Goal: Check status: Check status

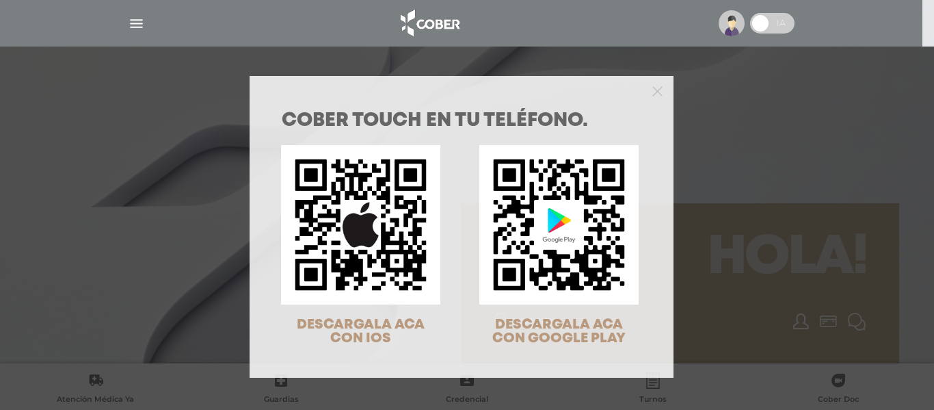
click at [135, 27] on div "COBER TOUCH en tu teléfono. DESCARGALA ACA CON IOS DESCARGALA ACA CON GOOGLE PL…" at bounding box center [467, 205] width 934 height 410
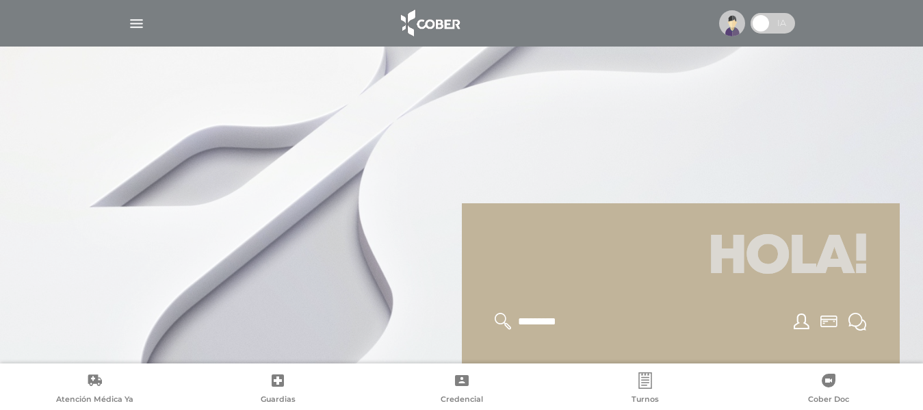
click at [141, 25] on img "button" at bounding box center [136, 23] width 17 height 17
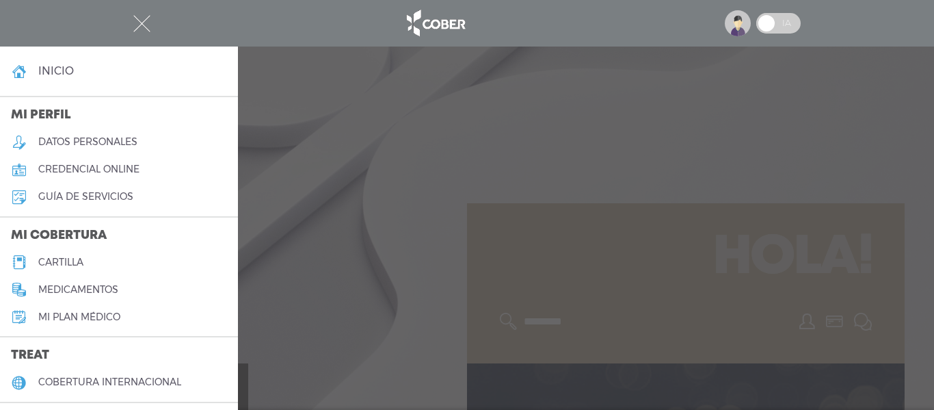
click at [731, 22] on img at bounding box center [738, 23] width 26 height 26
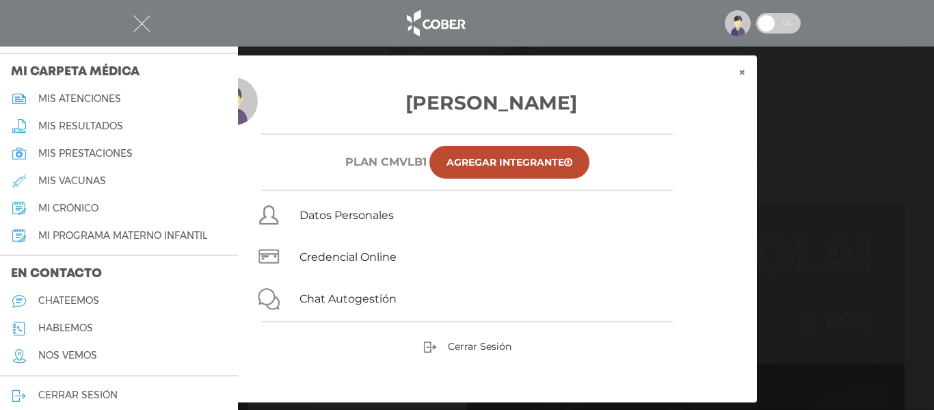
scroll to position [318, 0]
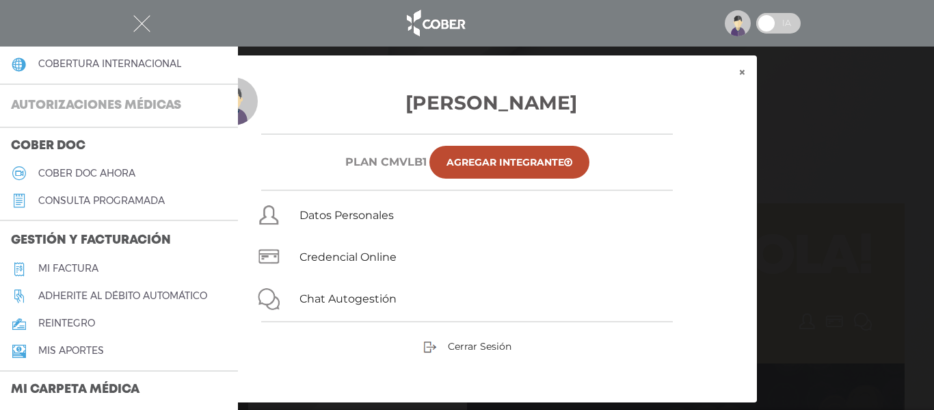
click at [137, 106] on h3 "Autorizaciones médicas" at bounding box center [96, 106] width 192 height 26
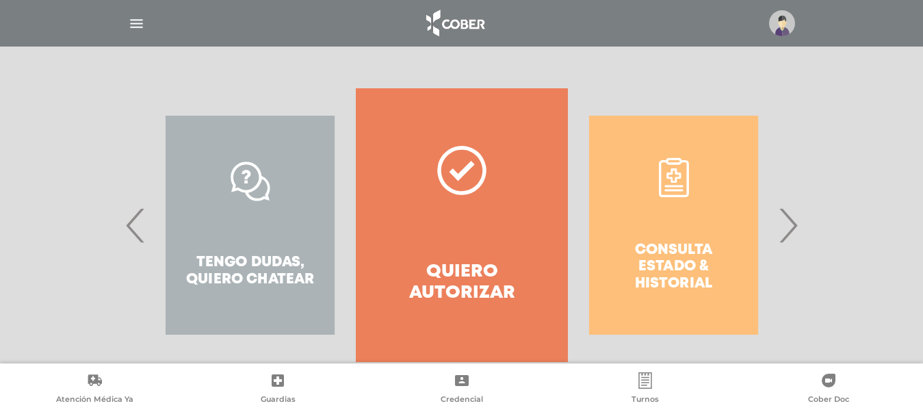
scroll to position [246, 0]
click at [652, 229] on div "Consulta estado & historial" at bounding box center [673, 225] width 211 height 274
click at [785, 232] on span "›" at bounding box center [787, 224] width 27 height 74
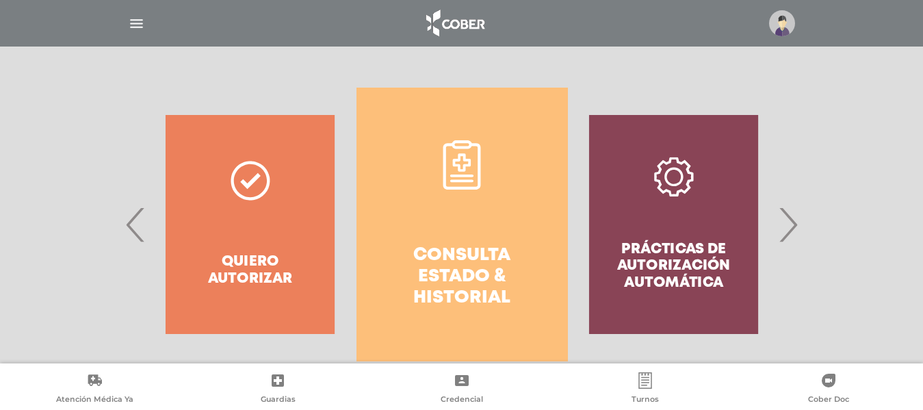
click at [481, 280] on h4 "Consulta estado & historial" at bounding box center [462, 277] width 162 height 64
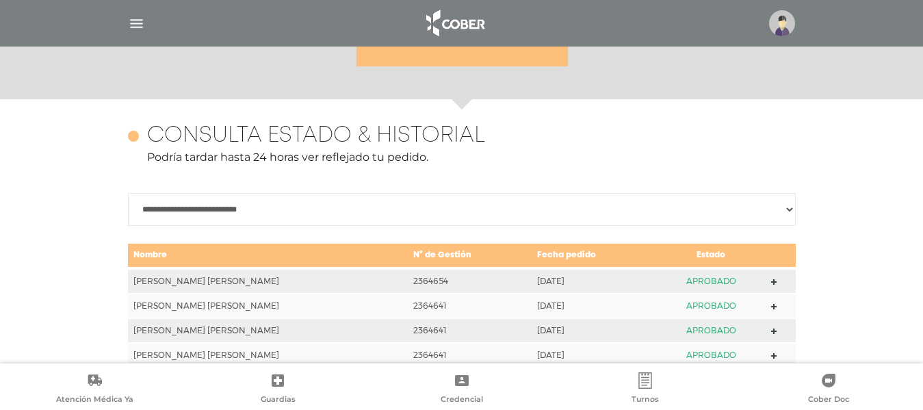
scroll to position [594, 0]
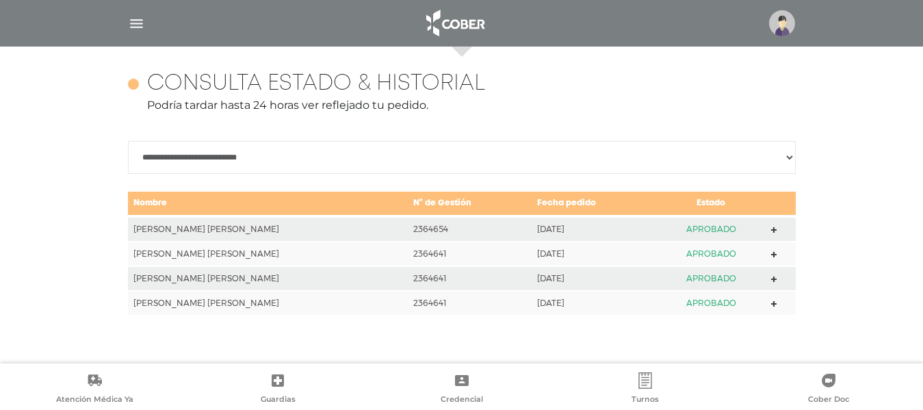
click at [184, 156] on select "**********" at bounding box center [461, 157] width 667 height 33
select select "**********"
click at [128, 141] on select "**********" at bounding box center [461, 157] width 667 height 33
click at [101, 191] on div "**********" at bounding box center [461, 205] width 923 height 317
click at [142, 17] on img "button" at bounding box center [136, 23] width 17 height 17
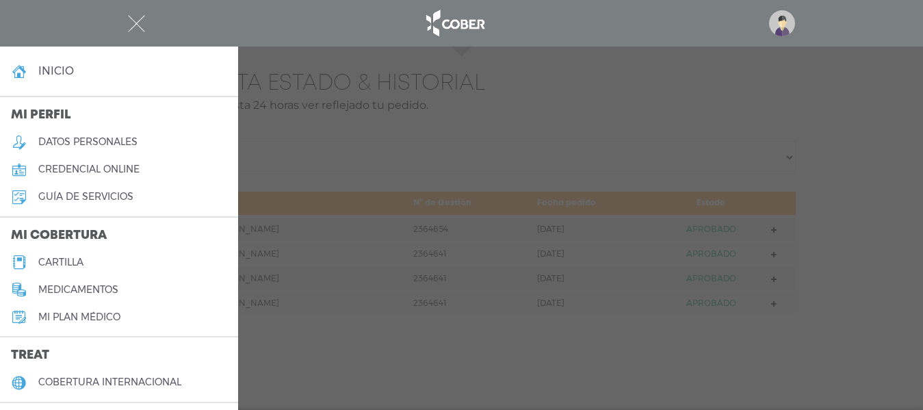
click at [549, 118] on div at bounding box center [461, 205] width 923 height 410
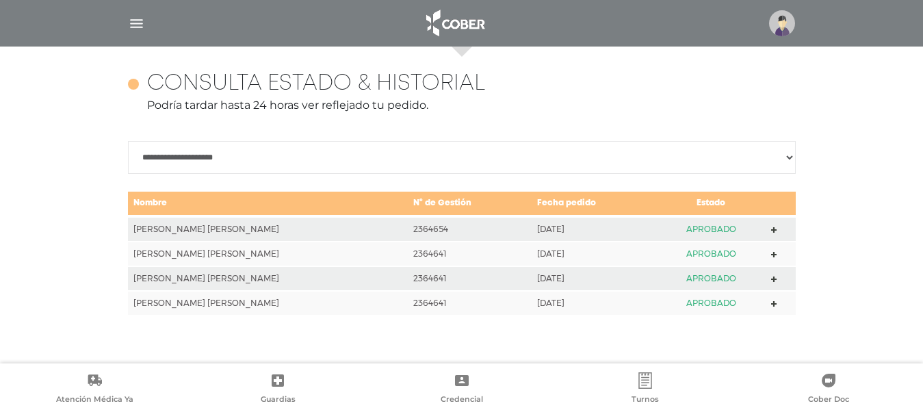
click at [139, 16] on img "button" at bounding box center [136, 23] width 17 height 17
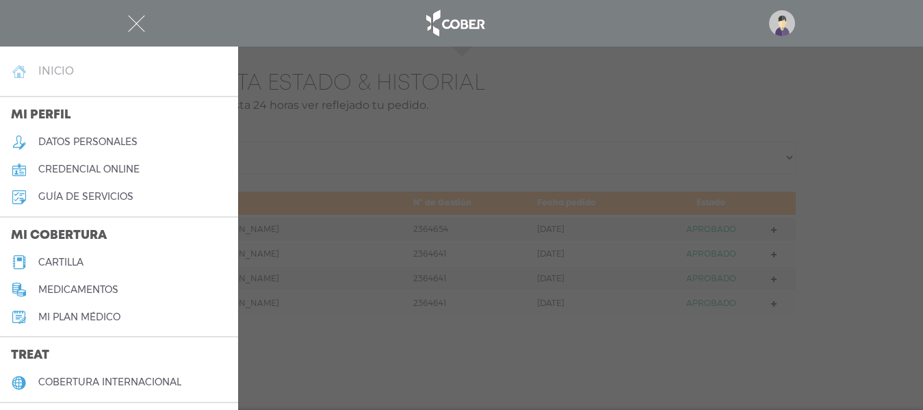
click at [60, 66] on h4 "inicio" at bounding box center [56, 70] width 36 height 13
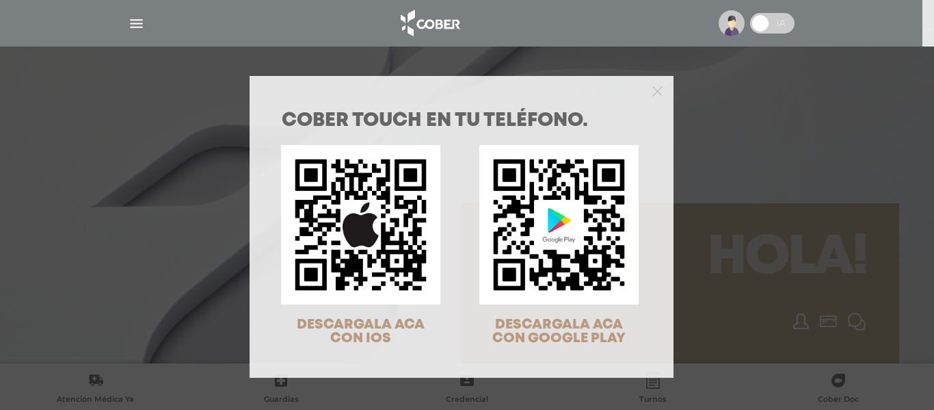
click at [140, 26] on div "COBER TOUCH en tu teléfono. DESCARGALA ACA CON IOS DESCARGALA ACA CON GOOGLE PL…" at bounding box center [467, 205] width 934 height 410
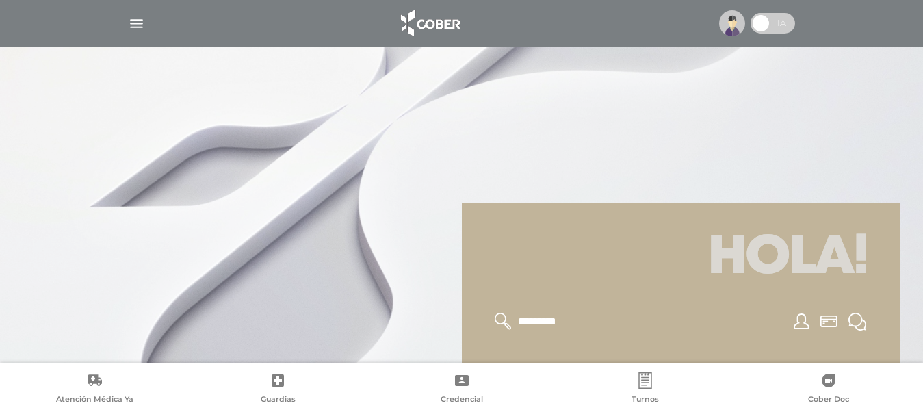
click at [140, 26] on img "button" at bounding box center [136, 23] width 17 height 17
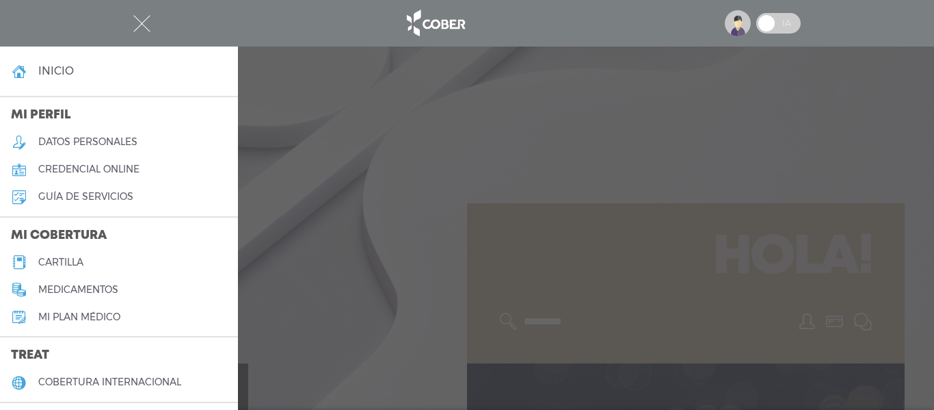
click at [238, 228] on div at bounding box center [467, 205] width 934 height 410
